Goal: Transaction & Acquisition: Download file/media

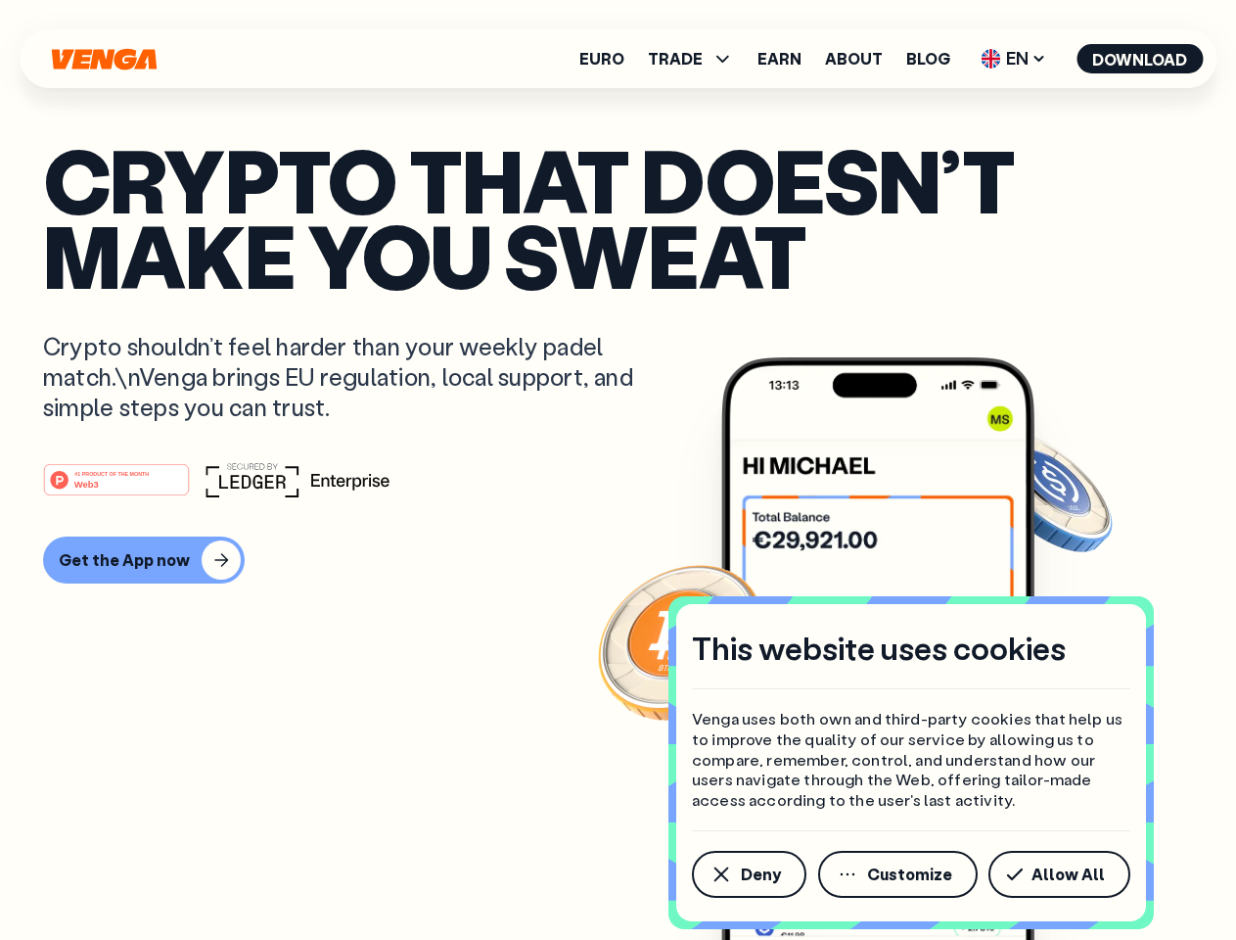
click at [618, 470] on div "#1 PRODUCT OF THE MONTH Web3" at bounding box center [618, 479] width 1150 height 35
click at [748, 874] on span "Deny" at bounding box center [761, 874] width 40 height 16
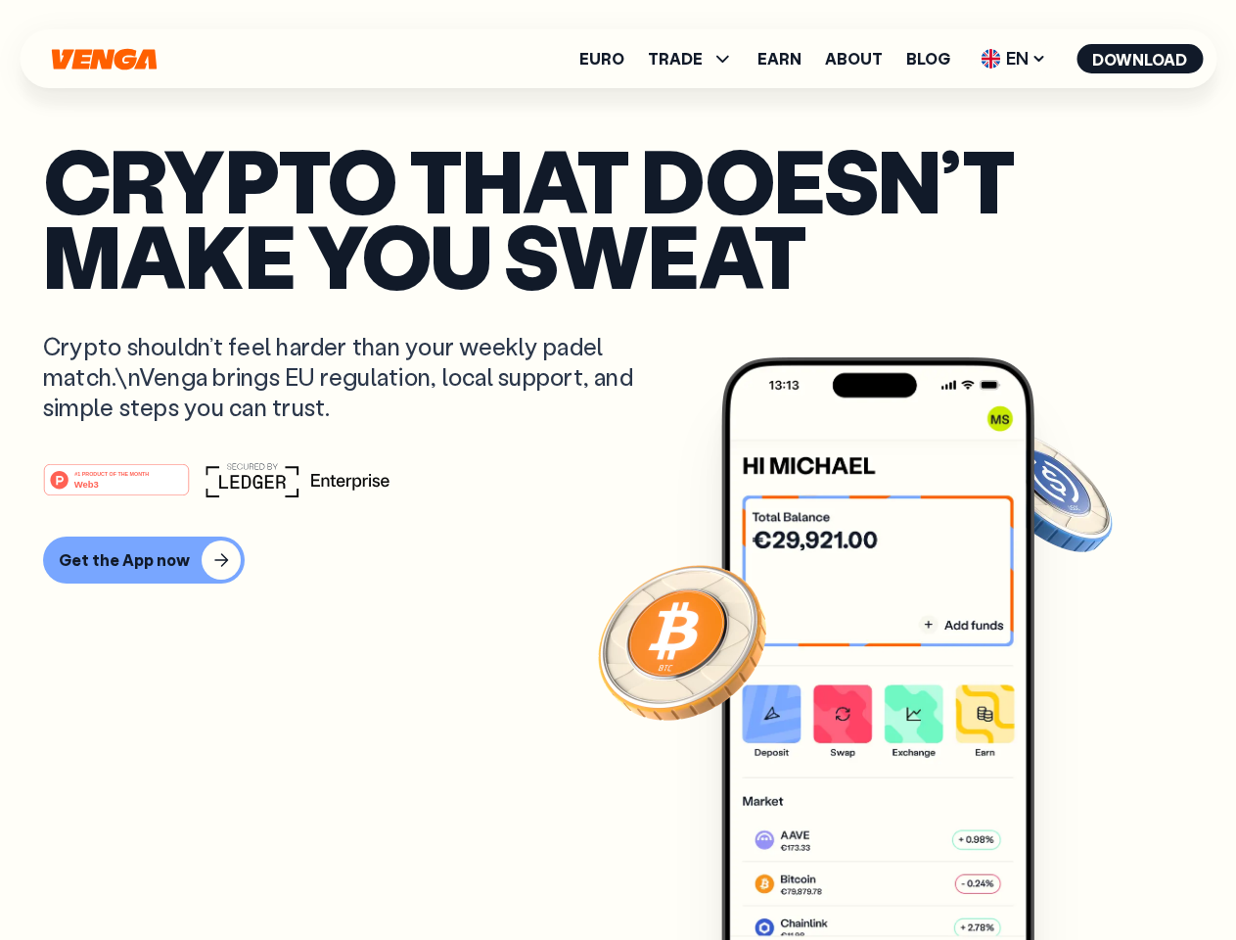
click at [900, 874] on img at bounding box center [877, 685] width 313 height 656
click at [1063, 874] on article "Crypto that doesn’t make you sweat Crypto shouldn’t feel harder than your weekl…" at bounding box center [618, 509] width 1150 height 734
click at [697, 59] on span "TRADE" at bounding box center [675, 59] width 55 height 16
click at [1014, 59] on span "EN" at bounding box center [1013, 58] width 79 height 31
click at [1140, 59] on button "Download" at bounding box center [1140, 58] width 126 height 29
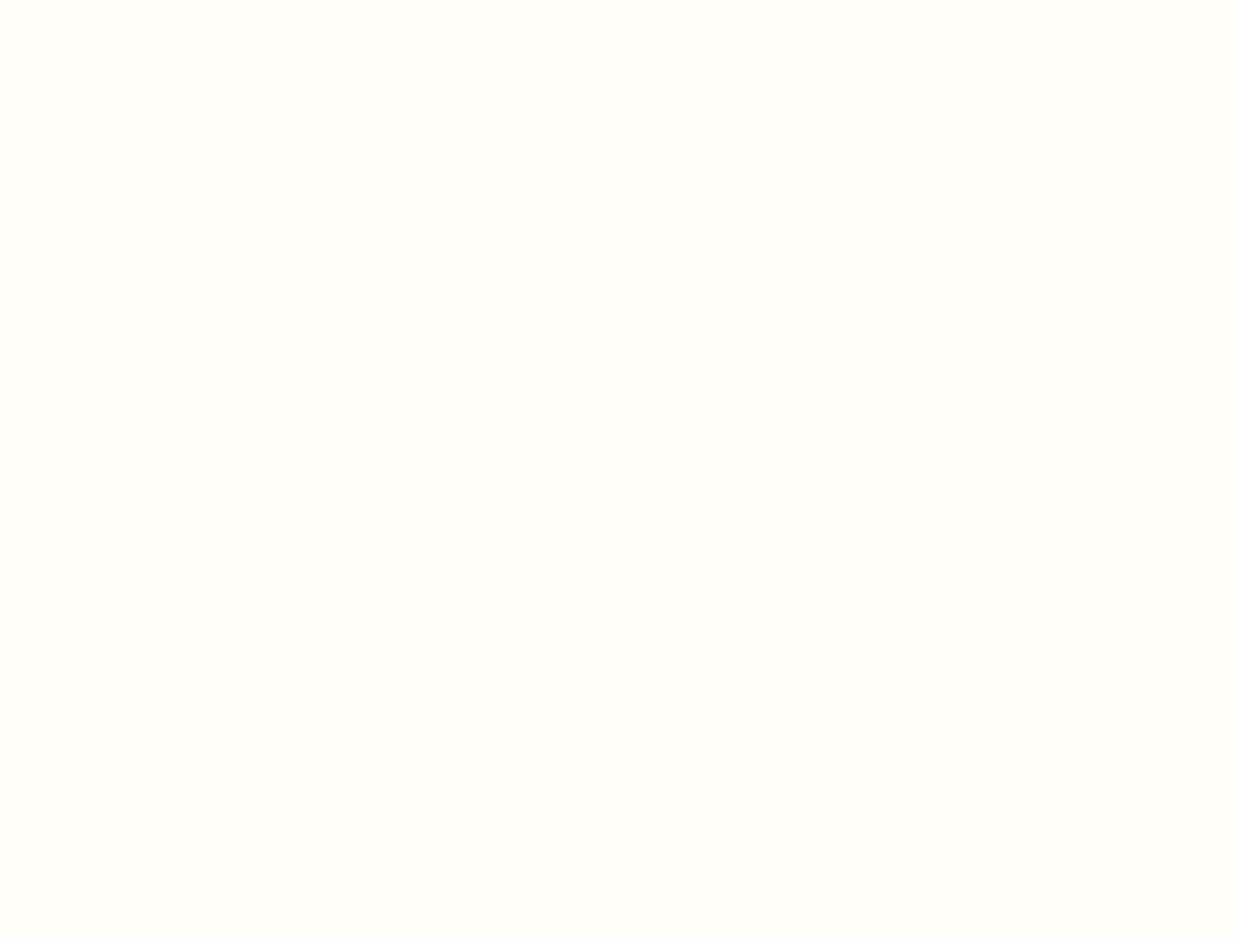
click at [618, 0] on html "This website uses cookies Venga uses both own and third-party cookies that help…" at bounding box center [618, 0] width 1236 height 0
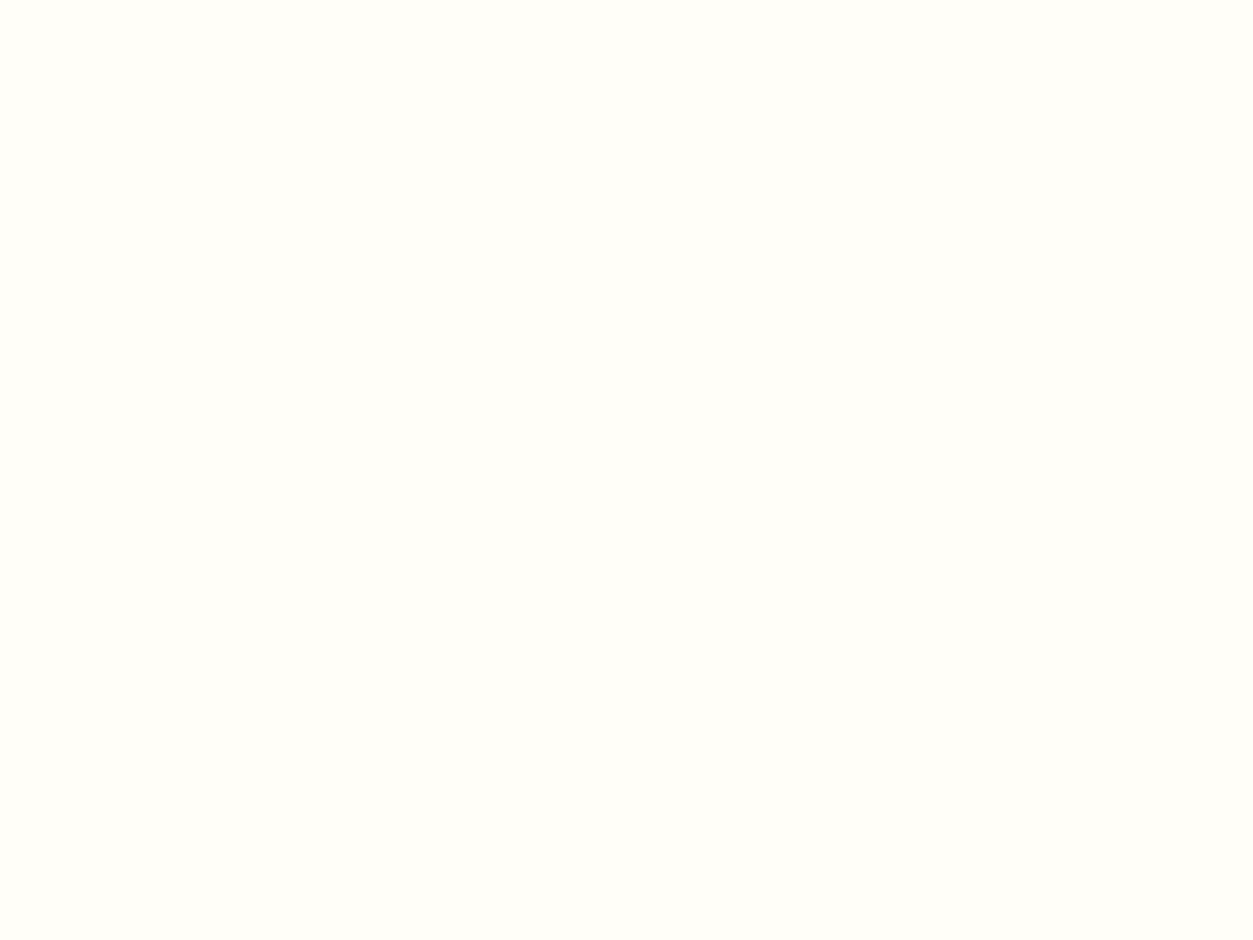
click at [141, 0] on html "This website uses cookies Venga uses both own and third-party cookies that help…" at bounding box center [626, 0] width 1253 height 0
click at [119, 0] on html "This website uses cookies Venga uses both own and third-party cookies that help…" at bounding box center [626, 0] width 1253 height 0
